Goal: Task Accomplishment & Management: Manage account settings

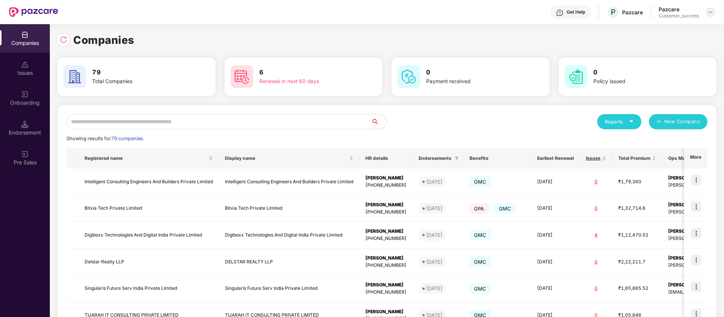
click at [713, 11] on div at bounding box center [710, 12] width 9 height 9
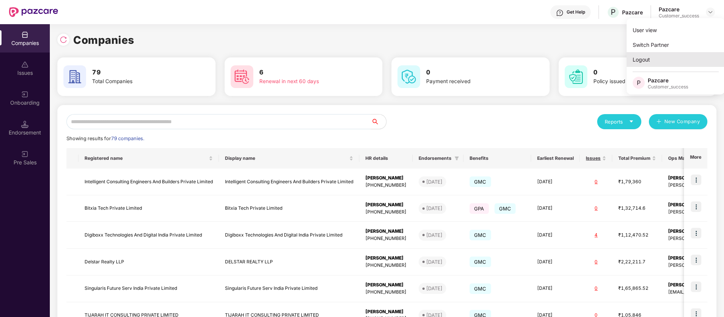
click at [669, 54] on div "Logout" at bounding box center [675, 59] width 98 height 15
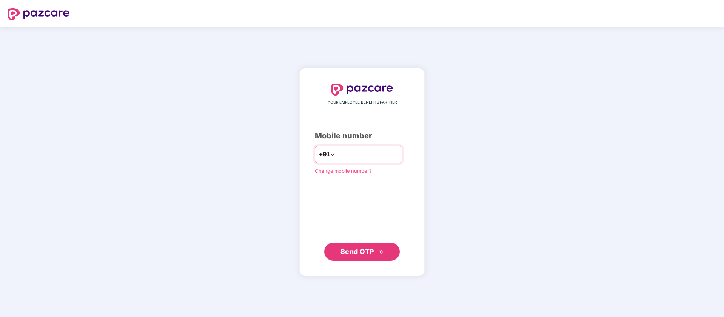
type input "**********"
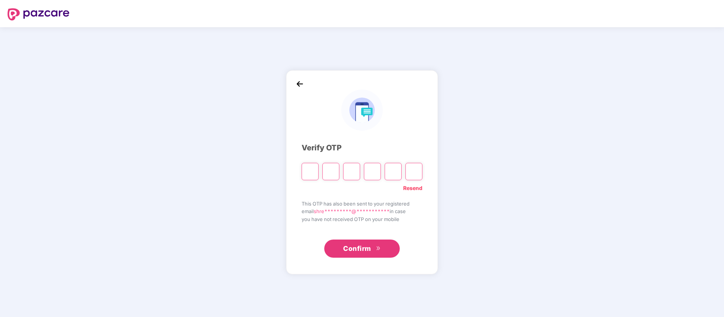
type input "*"
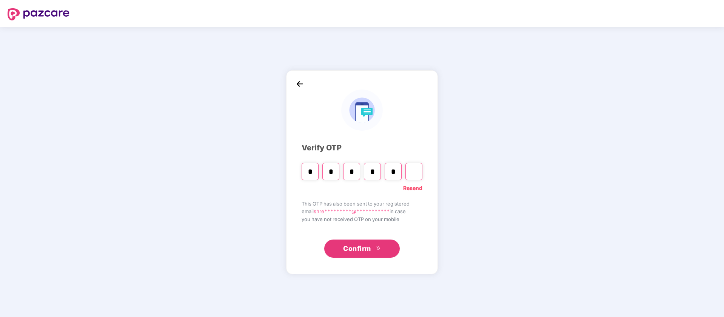
type input "*"
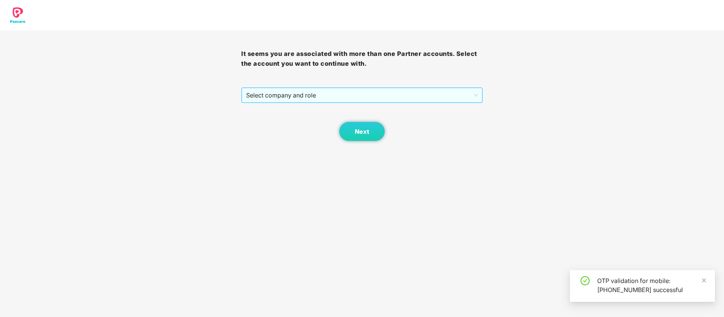
click at [311, 98] on span "Select company and role" at bounding box center [361, 95] width 231 height 14
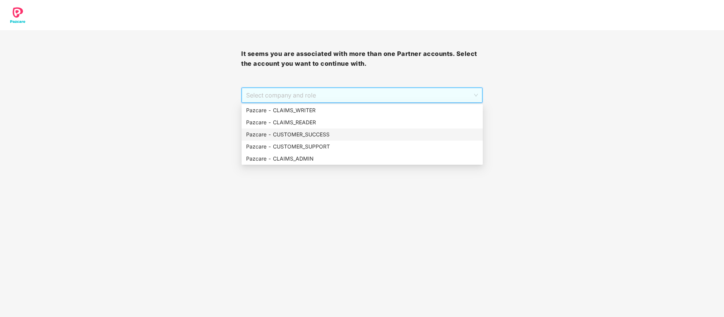
click at [310, 131] on div "Pazcare - CUSTOMER_SUCCESS" at bounding box center [362, 134] width 232 height 8
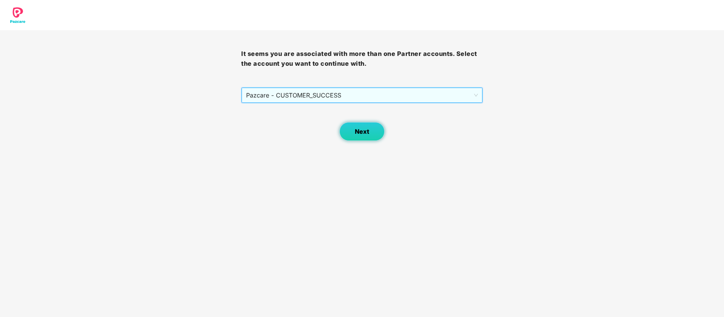
click at [353, 132] on button "Next" at bounding box center [361, 131] width 45 height 19
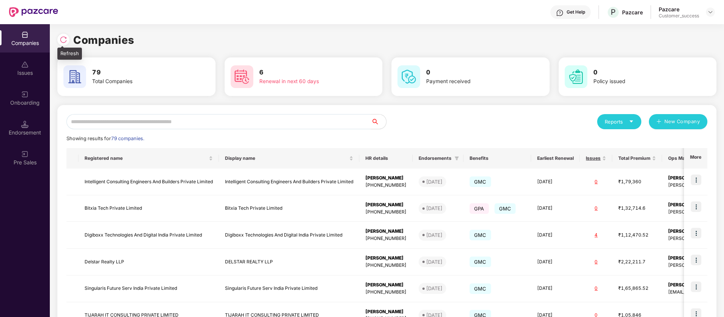
click at [64, 40] on img at bounding box center [64, 40] width 8 height 8
click at [33, 92] on div "Onboarding" at bounding box center [25, 98] width 50 height 28
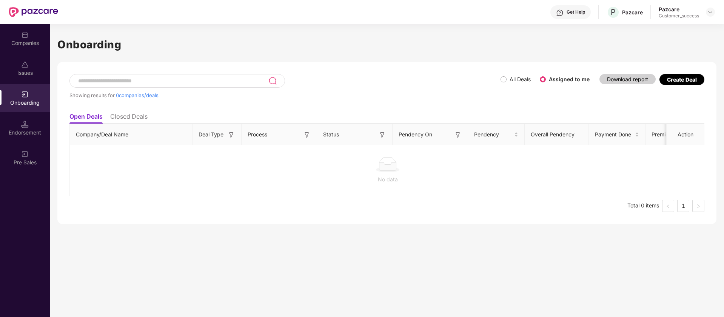
click at [507, 77] on span "All Deals" at bounding box center [519, 79] width 27 height 8
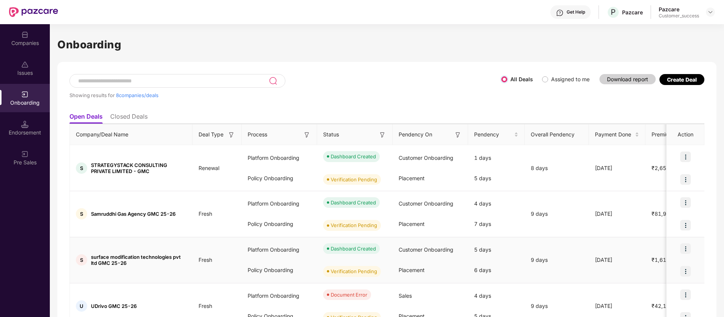
scroll to position [83, 0]
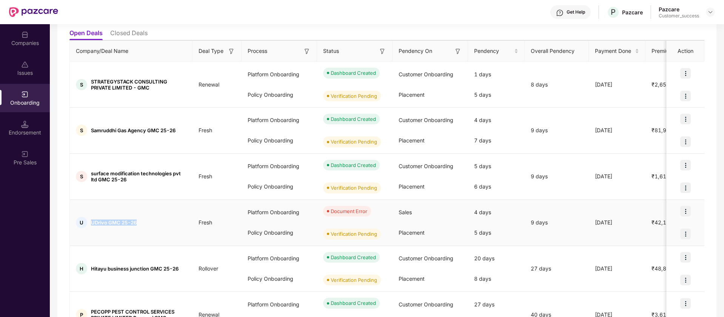
drag, startPoint x: 136, startPoint y: 221, endPoint x: 92, endPoint y: 221, distance: 43.8
click at [92, 221] on span "UDrivo GMC 25-26" at bounding box center [114, 222] width 46 height 6
copy span "UDrivo GMC 25-26"
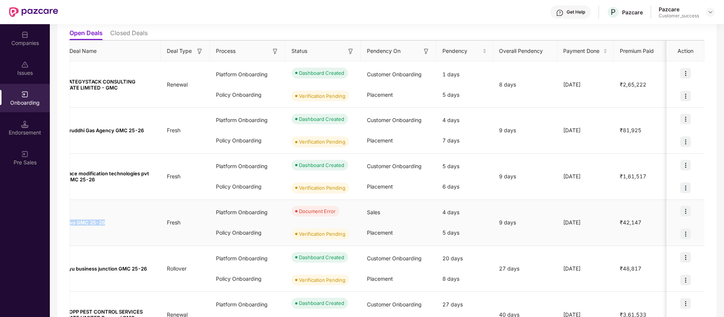
scroll to position [0, 0]
